Goal: Find contact information

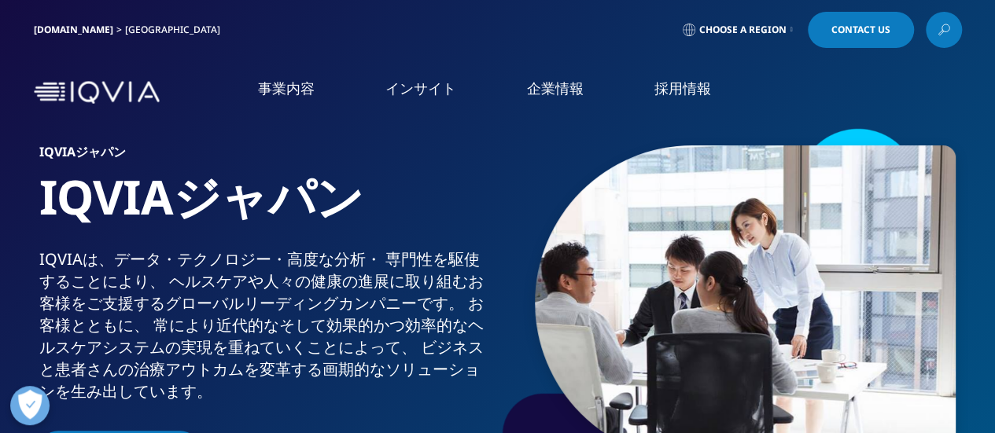
click at [214, 231] on link "IQVIA Connected Intelligence" at bounding box center [186, 229] width 324 height 17
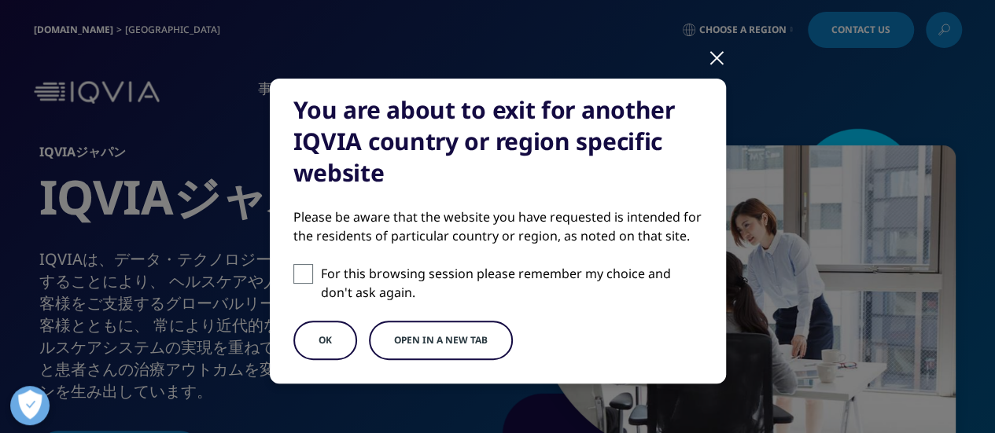
scroll to position [65, 0]
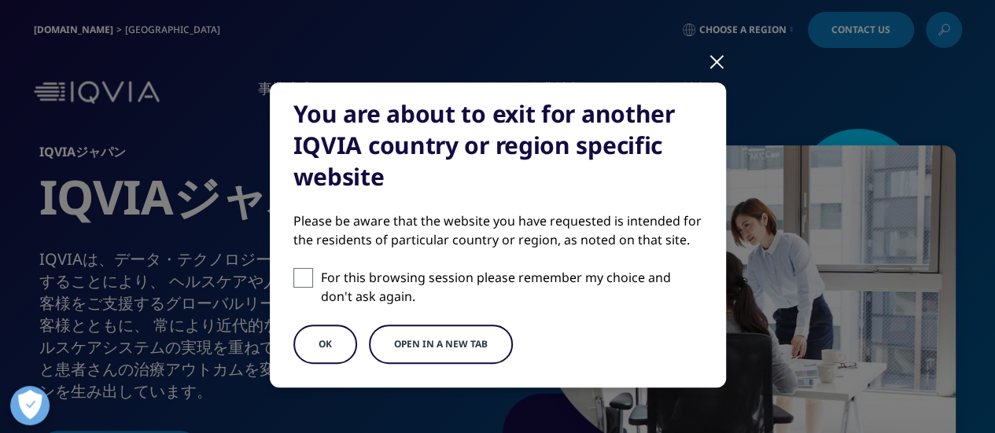
click at [714, 63] on div at bounding box center [717, 60] width 18 height 43
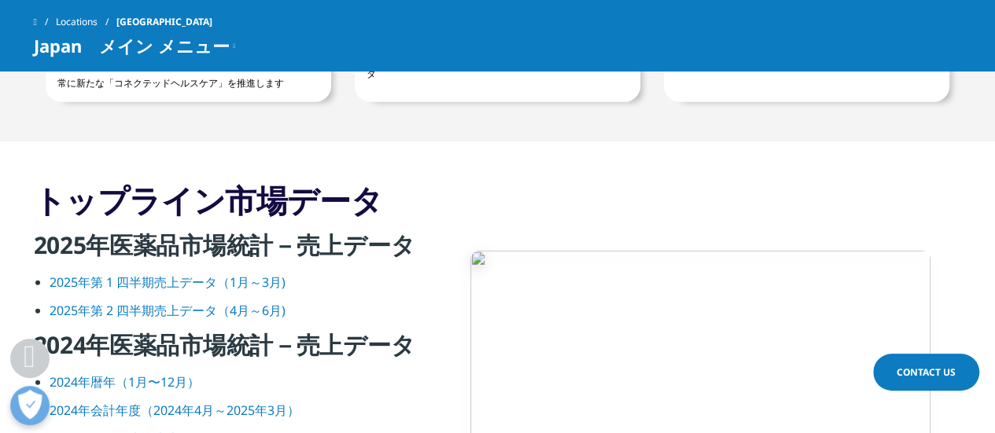
scroll to position [2040, 0]
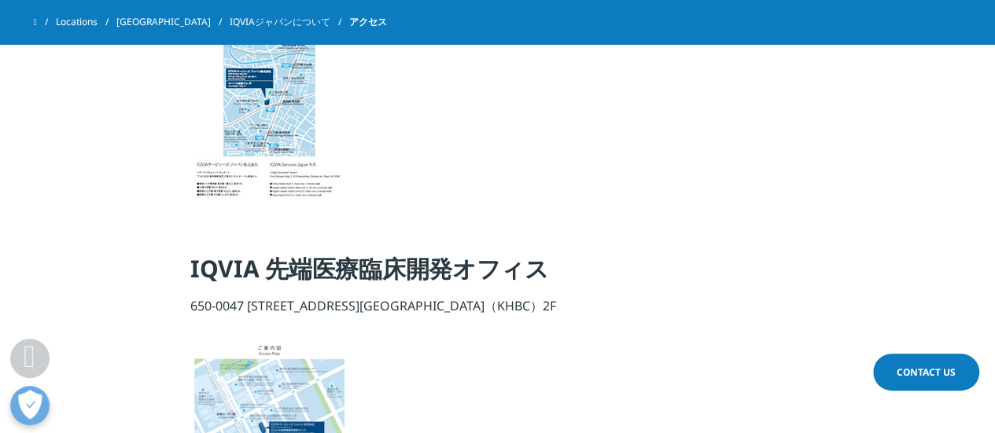
scroll to position [1285, 0]
click at [289, 199] on img at bounding box center [268, 109] width 157 height 180
drag, startPoint x: 290, startPoint y: 110, endPoint x: 396, endPoint y: 114, distance: 107.1
copy p "[STREET_ADDRESS]"
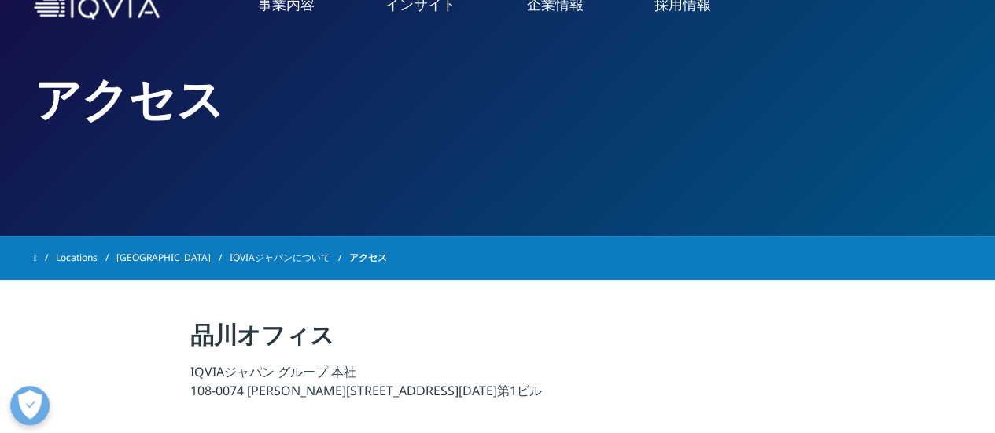
scroll to position [0, 0]
